Goal: Task Accomplishment & Management: Manage account settings

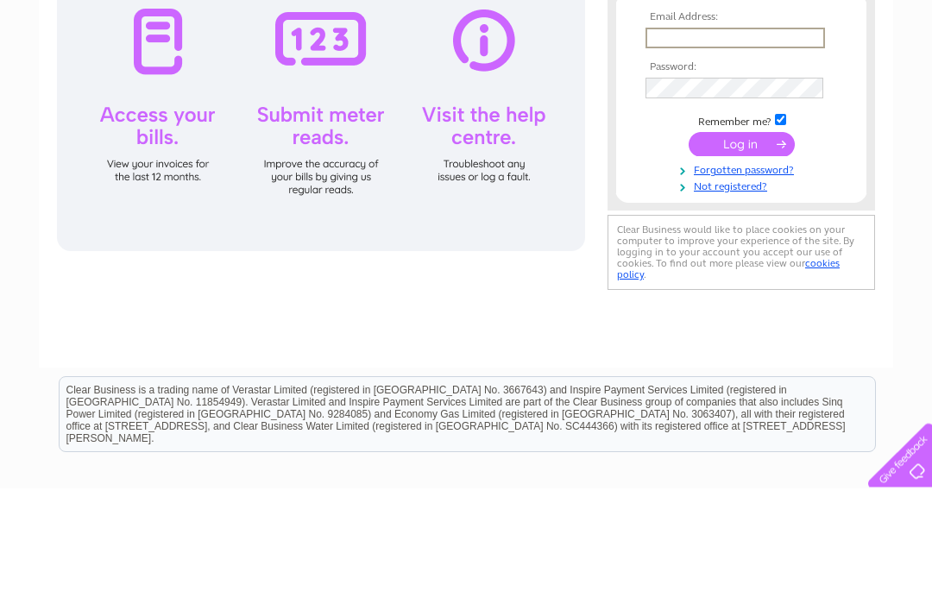
type input "[EMAIL_ADDRESS][DOMAIN_NAME]"
click at [741, 268] on input "submit" at bounding box center [742, 267] width 106 height 24
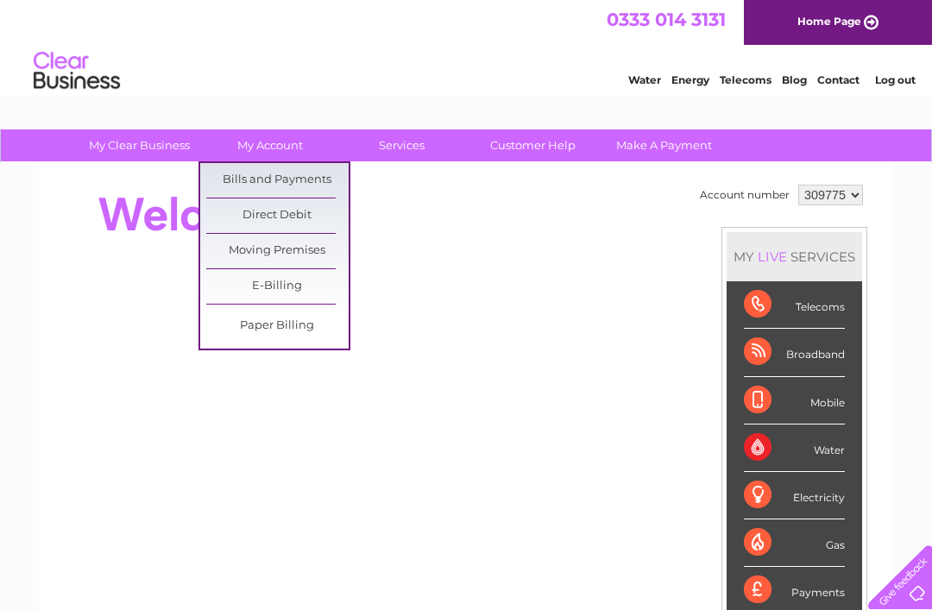
click at [296, 184] on link "Bills and Payments" at bounding box center [277, 180] width 142 height 35
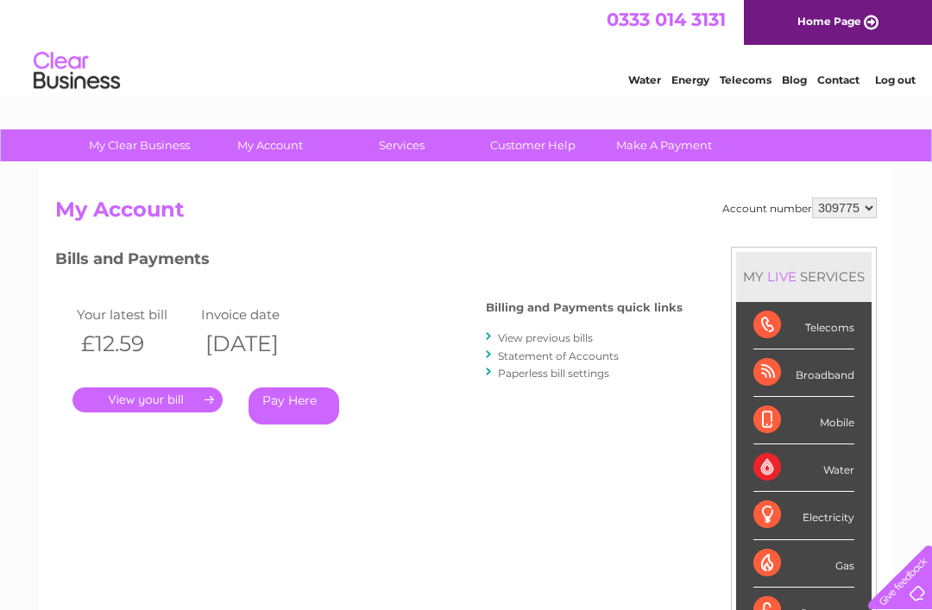
click at [565, 336] on link "View previous bills" at bounding box center [545, 337] width 95 height 13
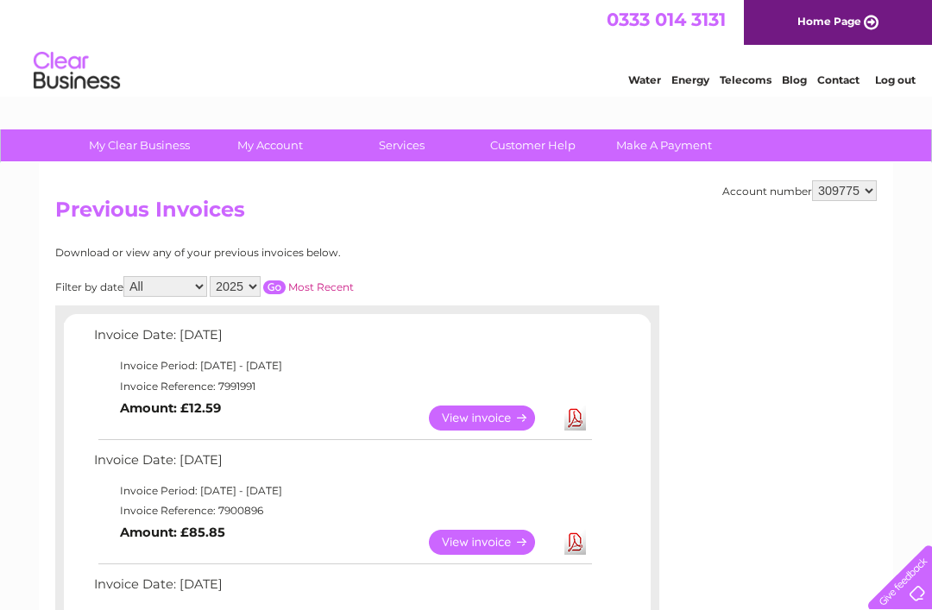
click at [495, 538] on link "View" at bounding box center [492, 542] width 127 height 25
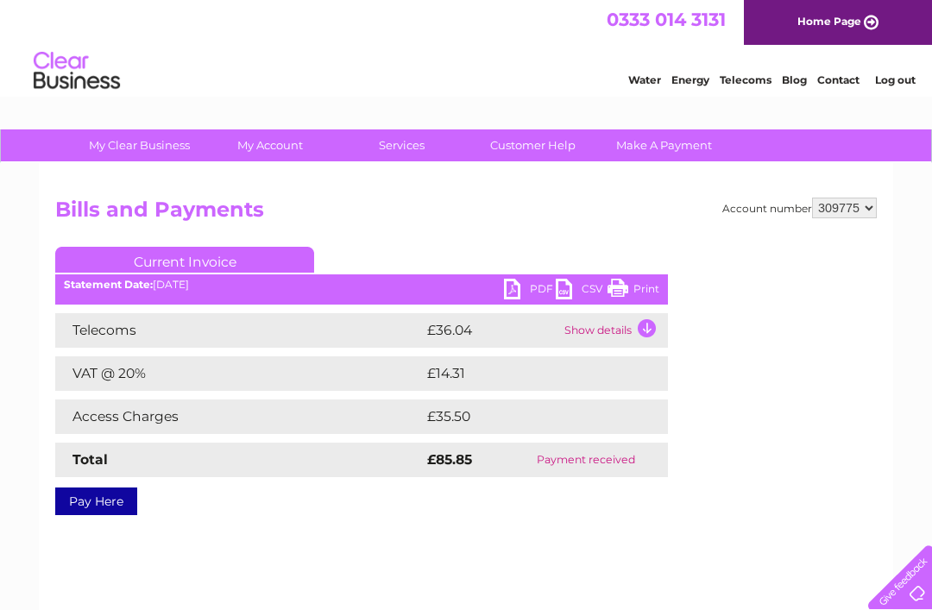
click at [888, 79] on link "Log out" at bounding box center [895, 79] width 41 height 13
